Goal: Entertainment & Leisure: Browse casually

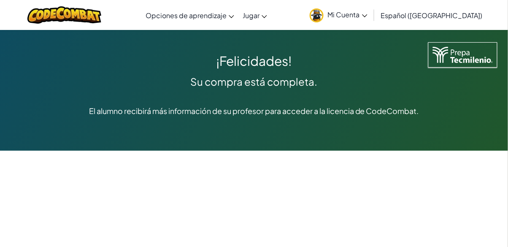
click at [360, 15] on font "Mi Cuenta" at bounding box center [344, 14] width 32 height 9
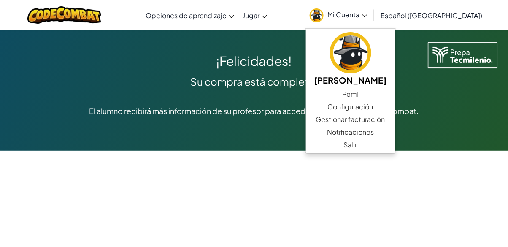
click at [367, 12] on span "Mi Cuenta" at bounding box center [348, 14] width 40 height 9
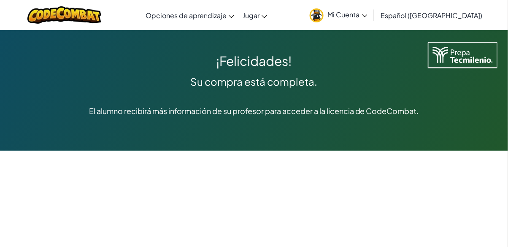
click at [271, 14] on link "Jugar" at bounding box center [254, 15] width 33 height 23
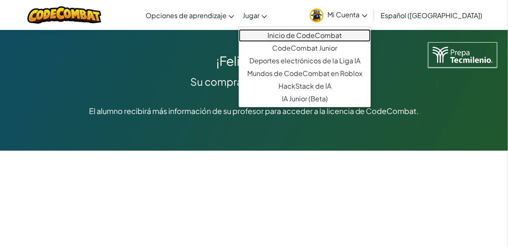
click at [342, 35] on font "Inicio de CodeCombat" at bounding box center [305, 35] width 74 height 9
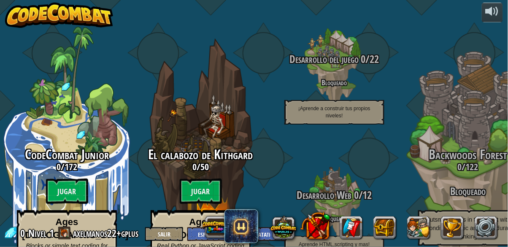
select select "es-419"
